Goal: Information Seeking & Learning: Get advice/opinions

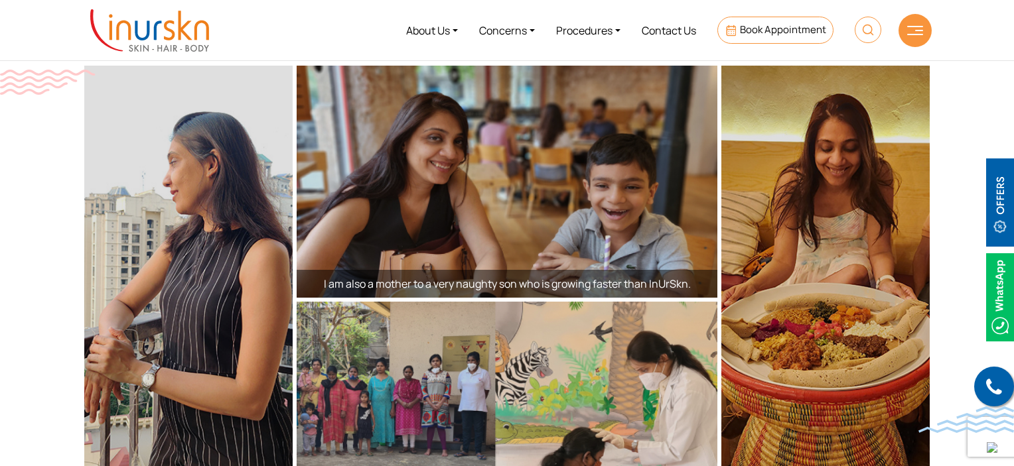
scroll to position [2291, 0]
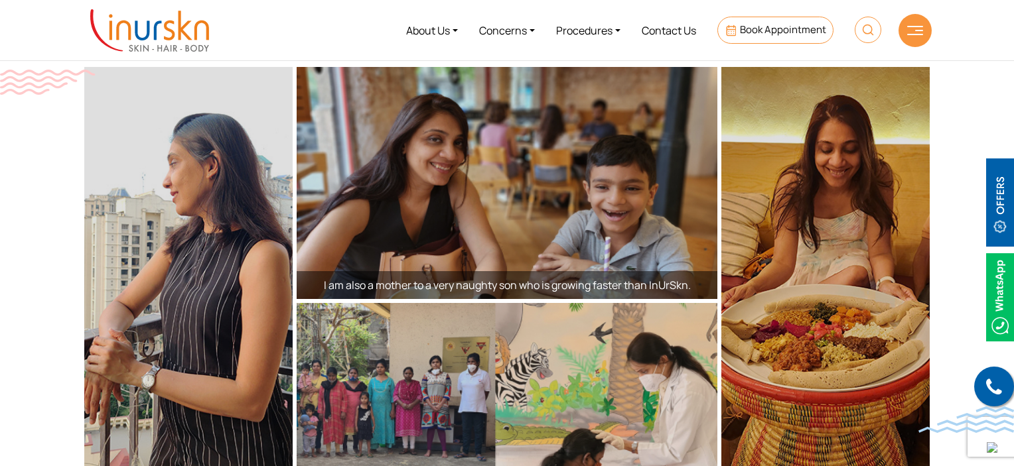
click at [354, 161] on img at bounding box center [507, 183] width 421 height 232
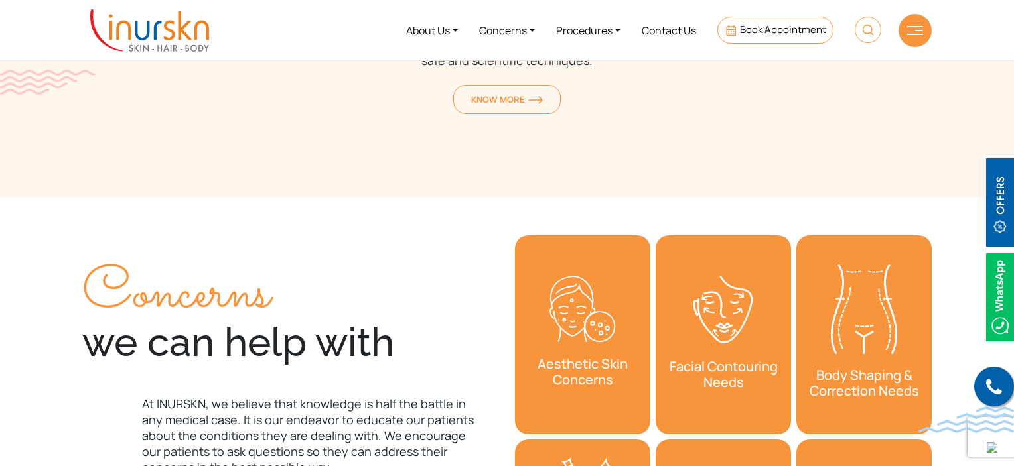
scroll to position [4106, 0]
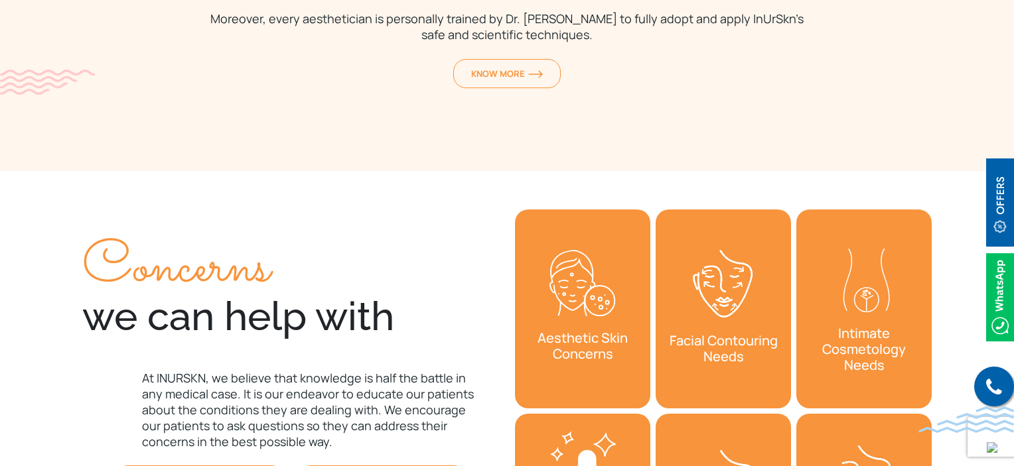
click at [592, 300] on link "Aesthetic Skin Concerns" at bounding box center [582, 309] width 135 height 199
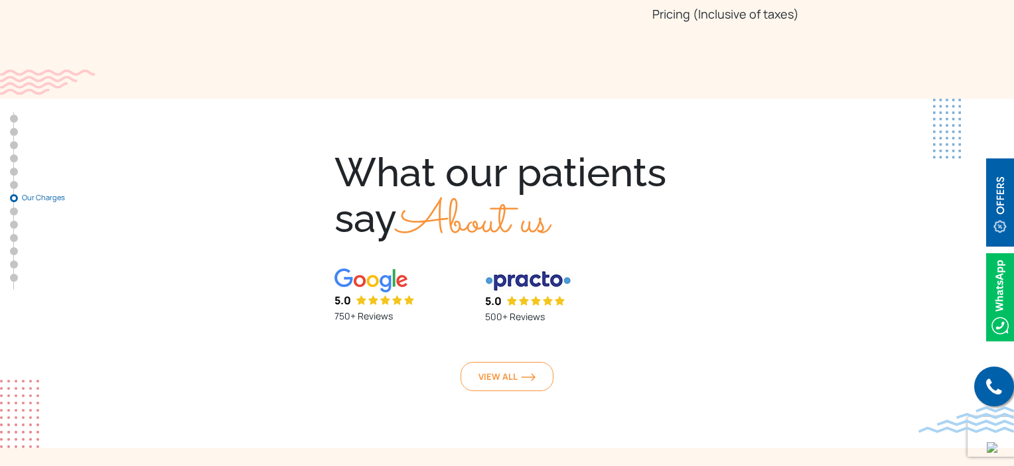
scroll to position [4098, 0]
click at [382, 308] on p "750+ Reviews" at bounding box center [401, 316] width 134 height 16
click at [364, 268] on img at bounding box center [370, 280] width 73 height 24
click at [356, 268] on img at bounding box center [370, 280] width 73 height 24
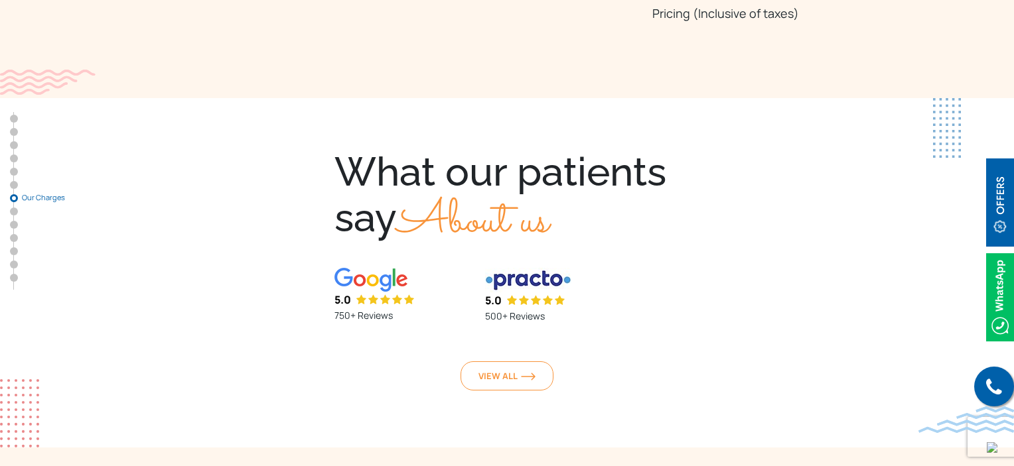
click at [358, 308] on p "750+ Reviews" at bounding box center [401, 316] width 134 height 16
click at [493, 362] on link "View All" at bounding box center [506, 376] width 93 height 29
